Goal: Task Accomplishment & Management: Complete application form

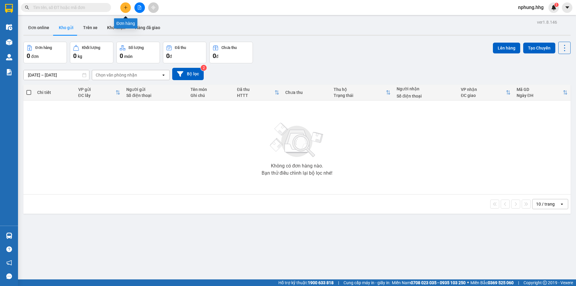
click at [128, 8] on button at bounding box center [125, 7] width 10 height 10
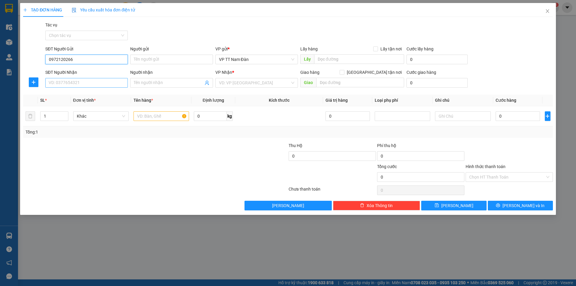
type input "0972120266"
click at [89, 81] on input "SĐT Người Nhận" at bounding box center [86, 83] width 82 height 10
type input "0906496000"
click at [255, 82] on input "search" at bounding box center [254, 82] width 71 height 9
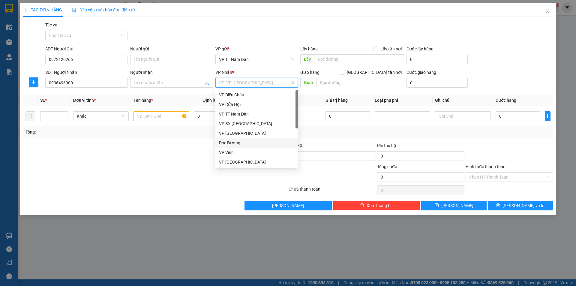
click at [238, 144] on div "Dọc Đường" at bounding box center [256, 142] width 75 height 7
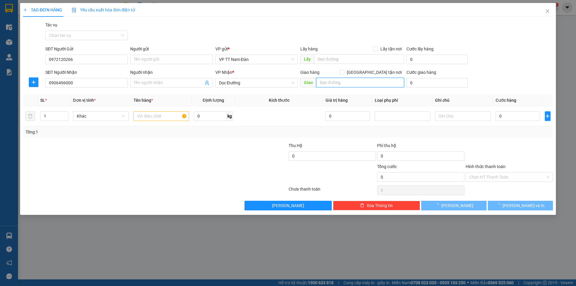
click at [352, 83] on input "text" at bounding box center [360, 83] width 88 height 10
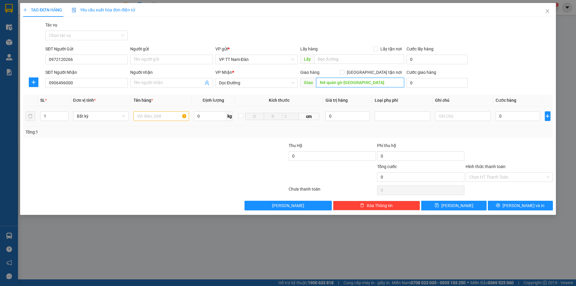
type input "N4-quán gò-[GEOGRAPHIC_DATA]"
click at [166, 115] on input "text" at bounding box center [160, 116] width 55 height 10
type input "hồ sơ"
click at [509, 114] on input "0" at bounding box center [518, 116] width 45 height 10
type input "4"
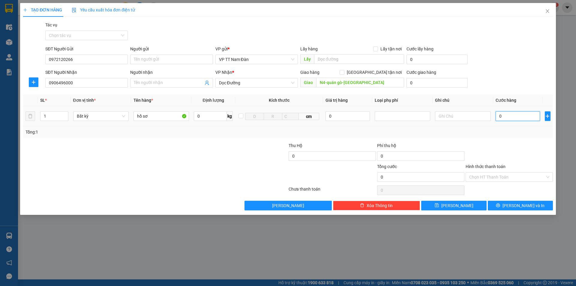
type input "4"
type input "40"
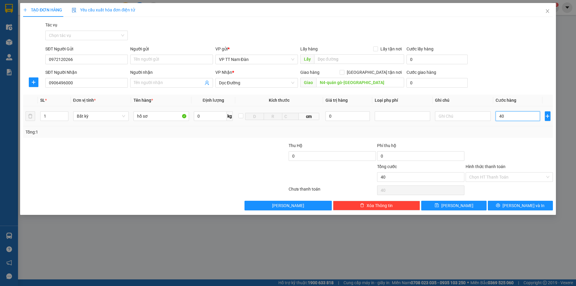
type input "400"
type input "4.000"
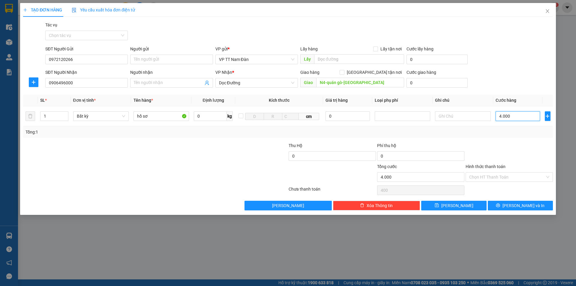
type input "4.000"
type input "40.000"
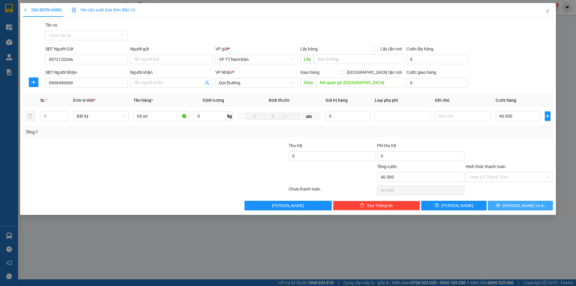
click at [518, 205] on span "[PERSON_NAME] và In" at bounding box center [523, 205] width 42 height 7
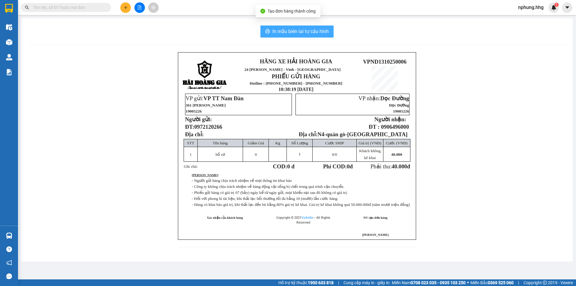
click at [298, 33] on span "In mẫu biên lai tự cấu hình" at bounding box center [300, 31] width 56 height 7
